Goal: Task Accomplishment & Management: Use online tool/utility

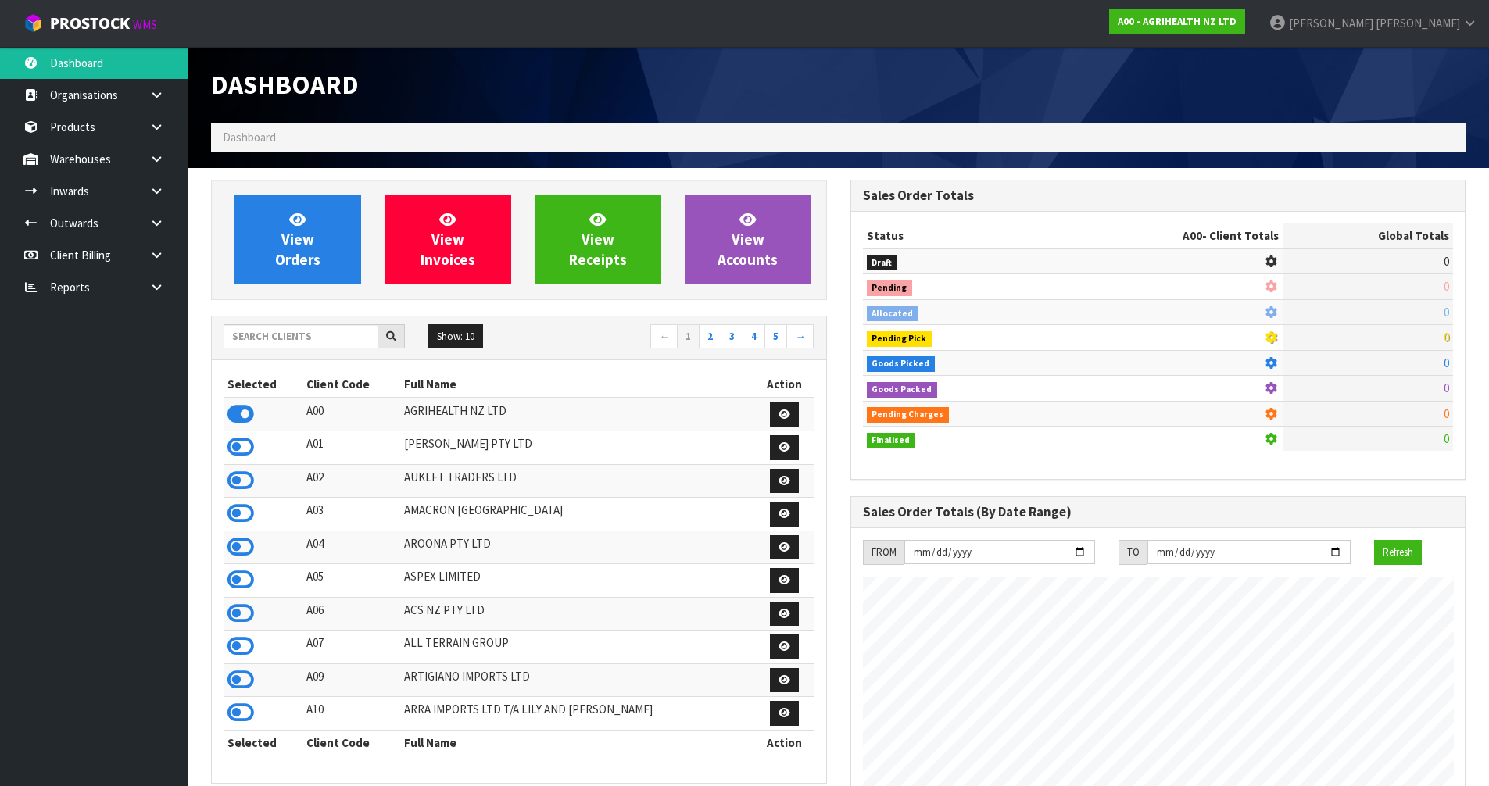
scroll to position [1184, 639]
click at [327, 331] on input "text" at bounding box center [301, 336] width 155 height 24
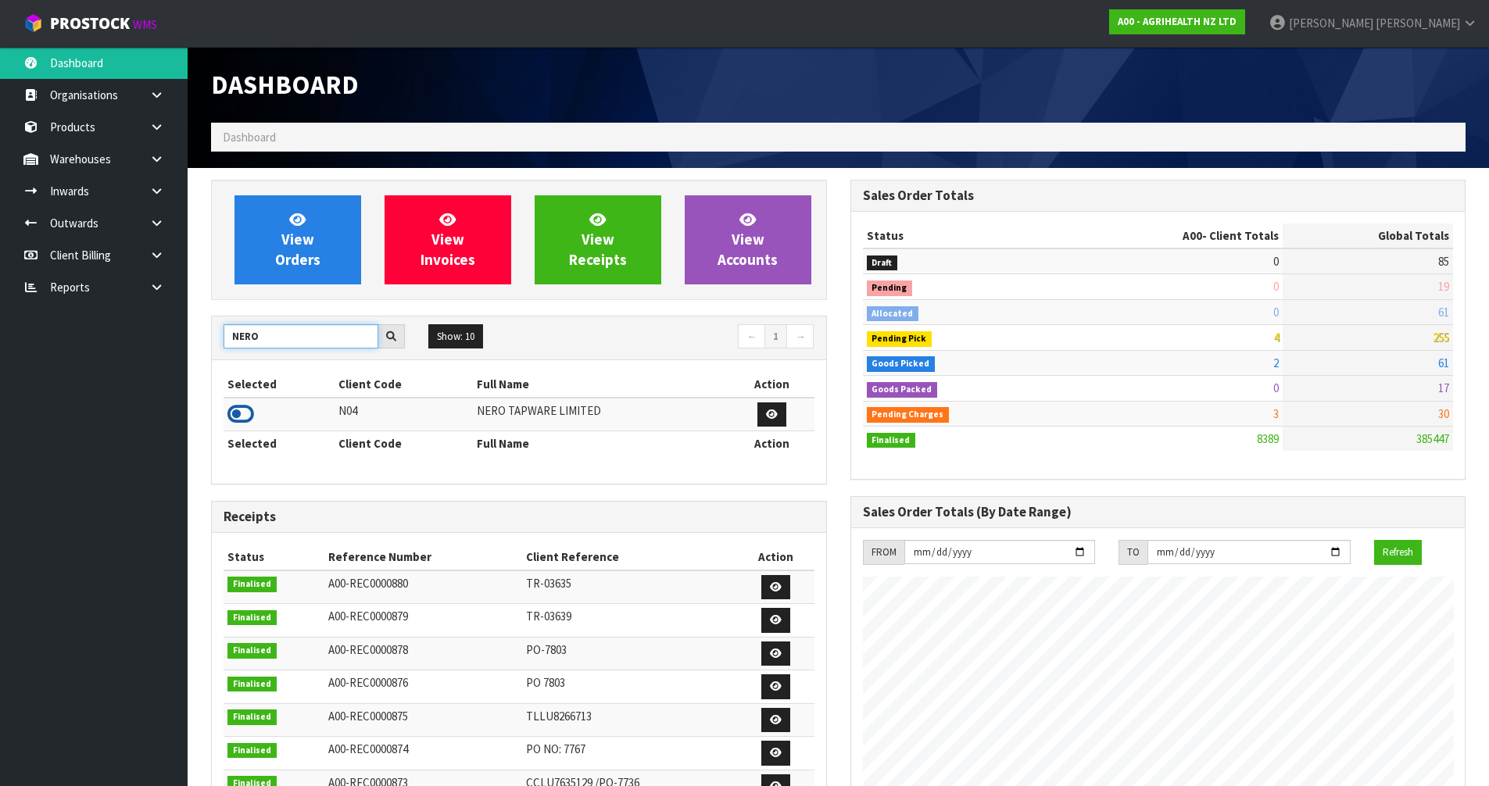
type input "NERO"
click at [245, 411] on icon at bounding box center [240, 414] width 27 height 23
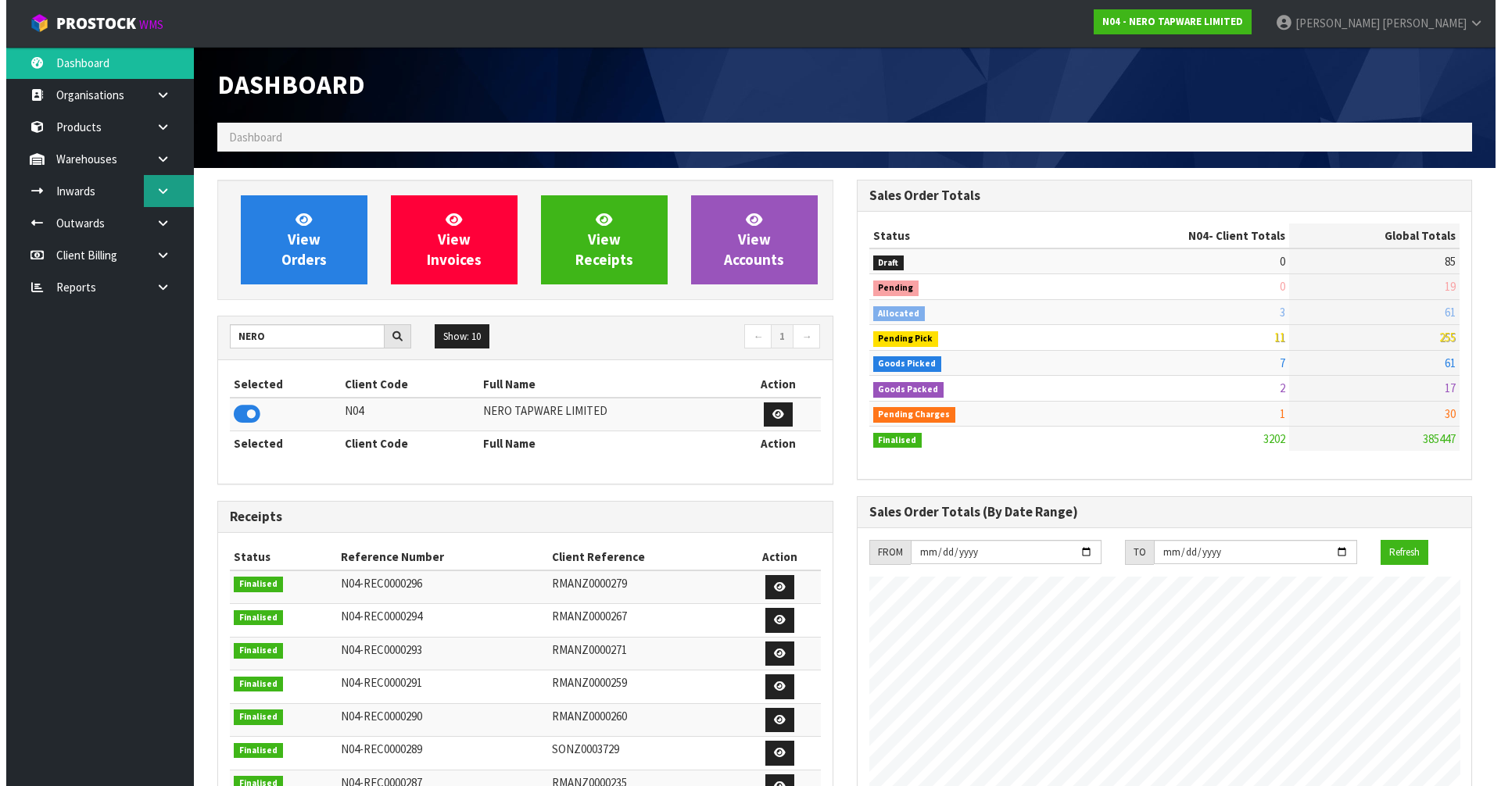
scroll to position [1218, 639]
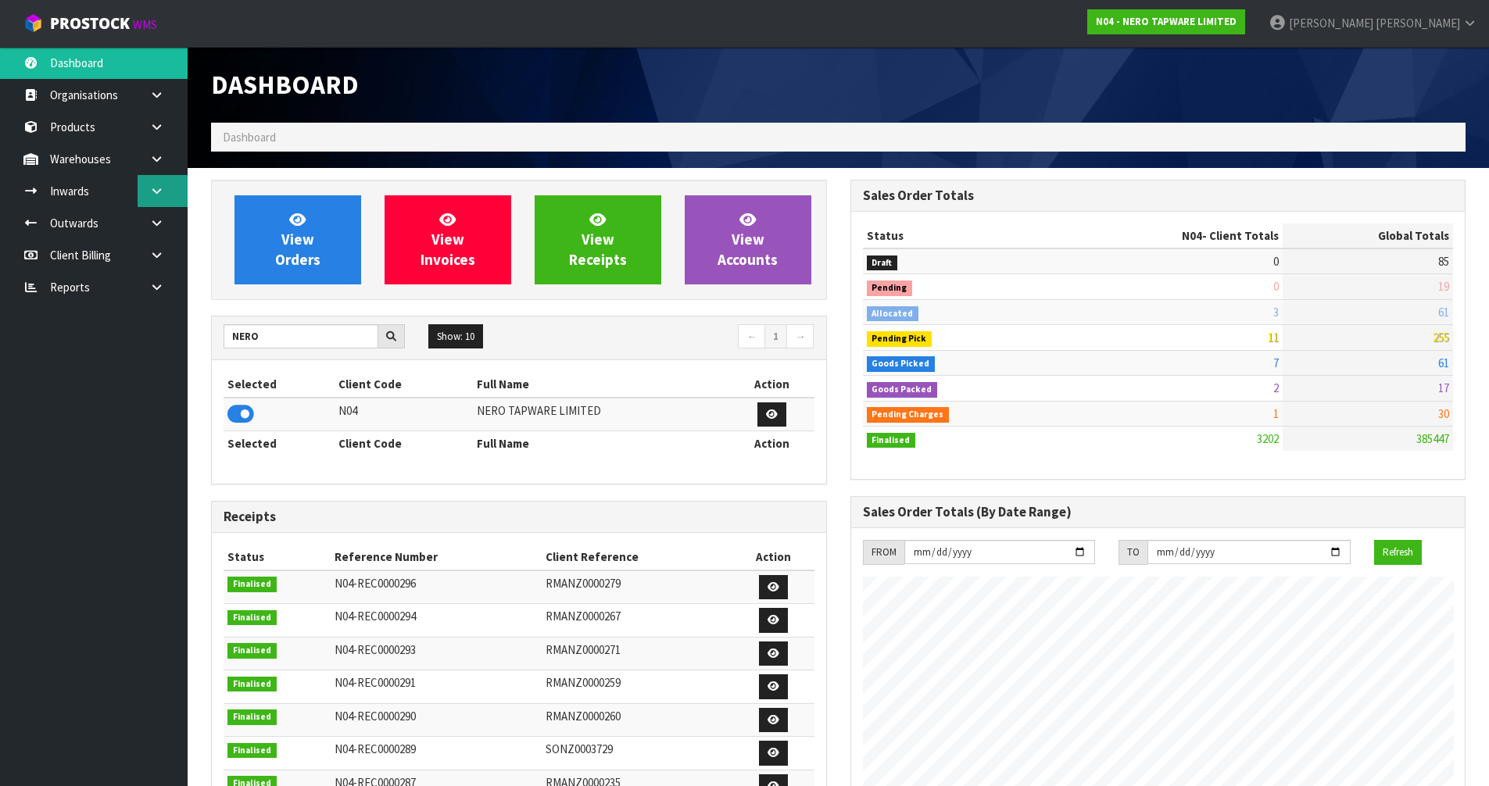
click at [152, 193] on icon at bounding box center [156, 191] width 15 height 12
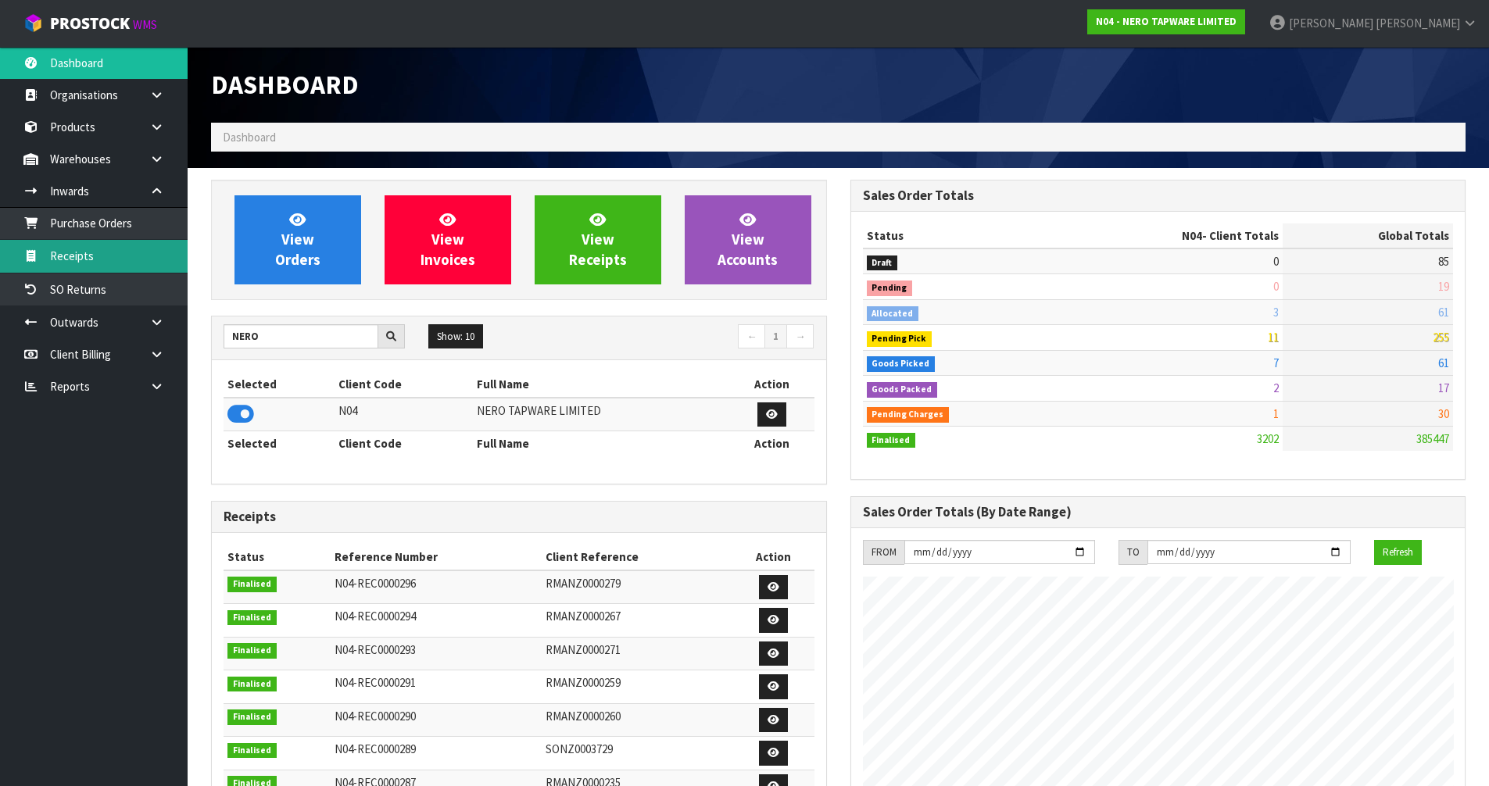
click at [72, 271] on link "Receipts" at bounding box center [94, 256] width 188 height 32
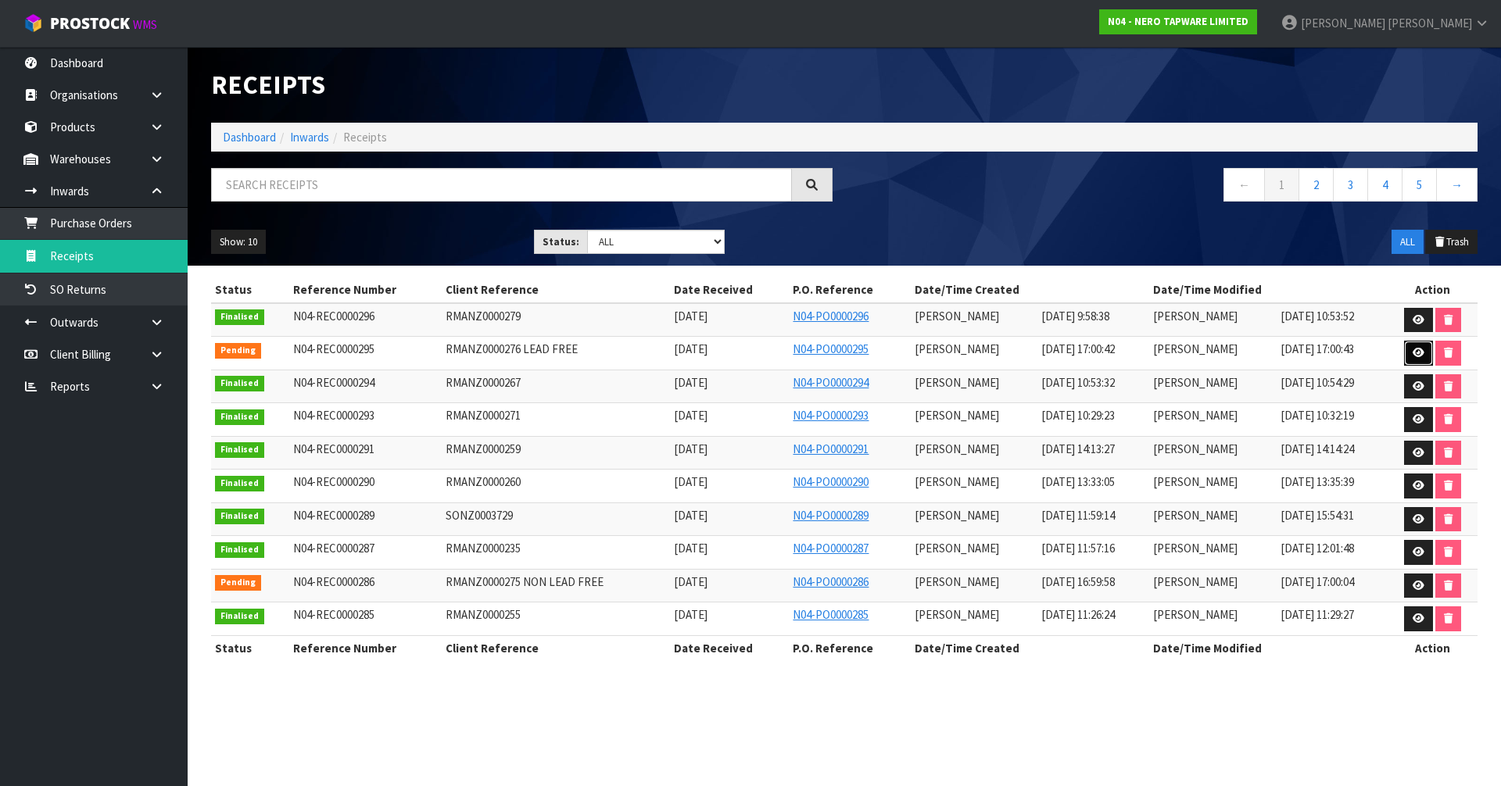
click at [1422, 355] on icon at bounding box center [1418, 353] width 12 height 10
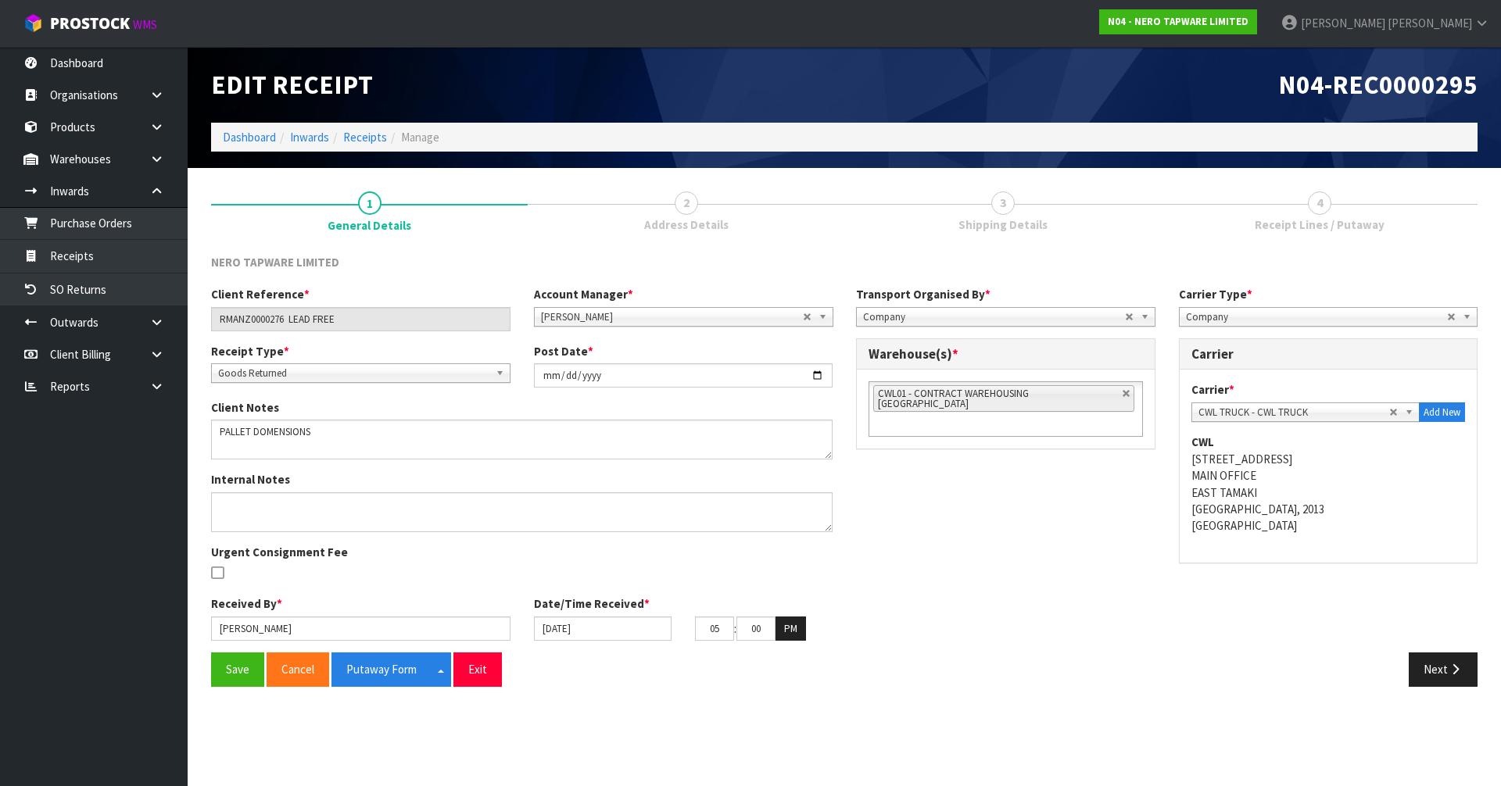
click at [1437, 691] on div "Save Cancel Putaway Form Split button! CSV FORMAT Exit Next" at bounding box center [844, 675] width 1290 height 45
click at [1444, 672] on button "Next" at bounding box center [1442, 670] width 69 height 34
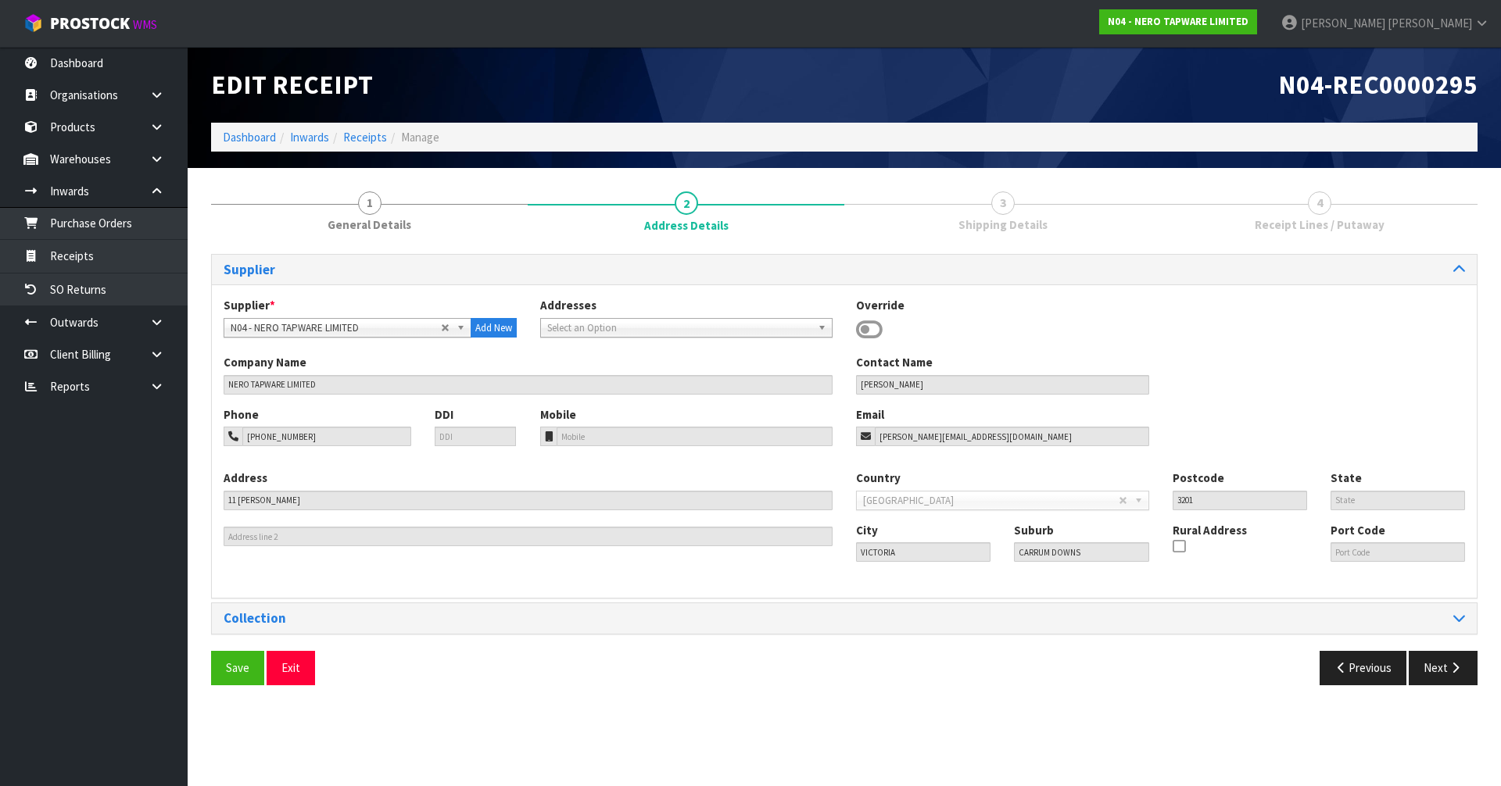
click at [1369, 689] on div "Save Exit Previous Next" at bounding box center [844, 673] width 1290 height 45
click at [1362, 678] on button "Previous" at bounding box center [1363, 668] width 88 height 34
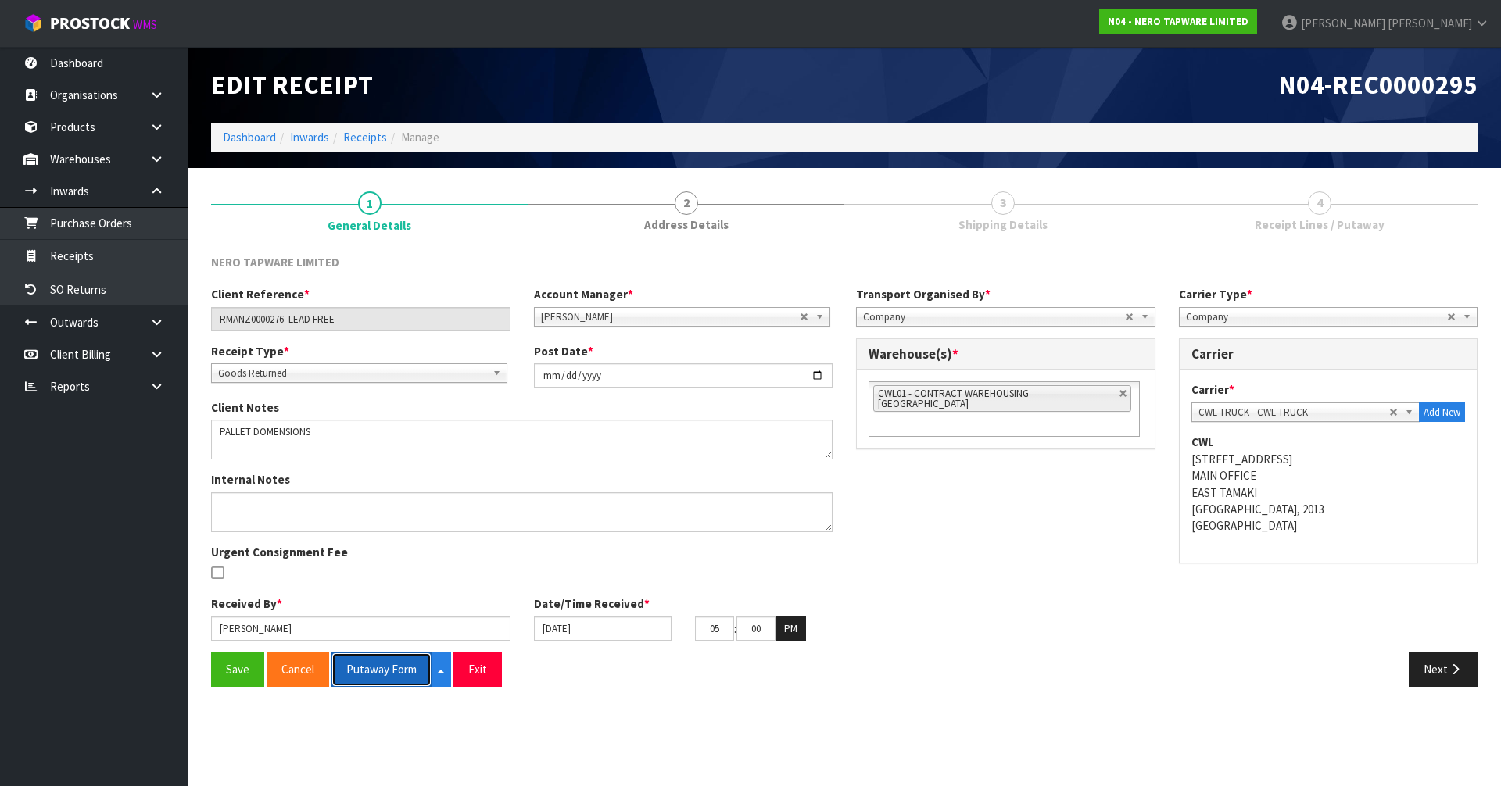
click at [385, 666] on button "Putaway Form" at bounding box center [381, 670] width 100 height 34
